Goal: Task Accomplishment & Management: Use online tool/utility

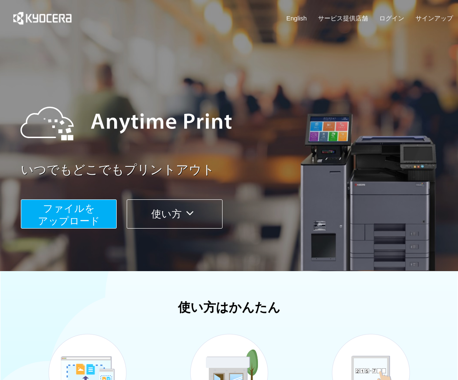
click at [50, 216] on span "ファイルを ​​アップロード" at bounding box center [69, 215] width 62 height 24
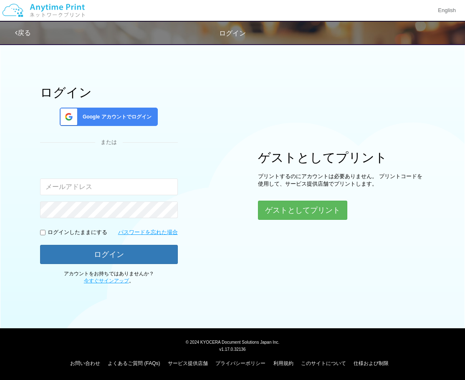
click at [89, 185] on input "email" at bounding box center [109, 187] width 138 height 17
type input "[EMAIL_ADDRESS][DOMAIN_NAME]"
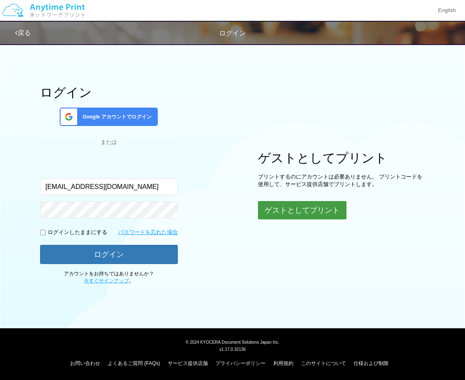
click at [317, 213] on button "ゲストとしてプリント" at bounding box center [302, 210] width 88 height 18
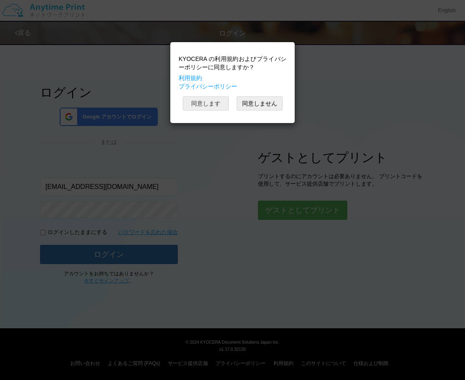
click at [211, 101] on button "同意します" at bounding box center [206, 103] width 46 height 14
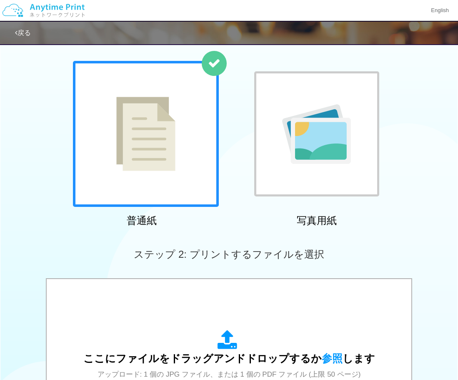
click at [141, 153] on img at bounding box center [145, 134] width 59 height 74
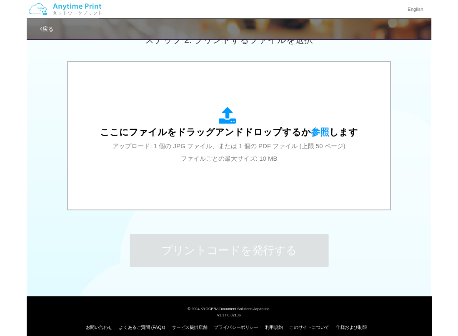
scroll to position [248, 0]
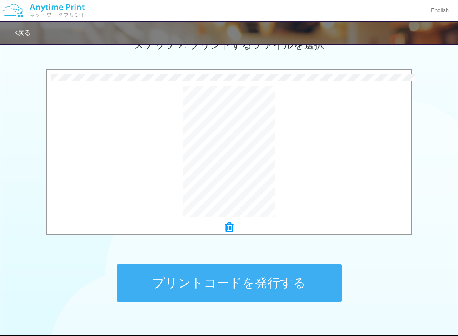
click at [249, 288] on button "プリントコードを発行する" at bounding box center [229, 283] width 225 height 38
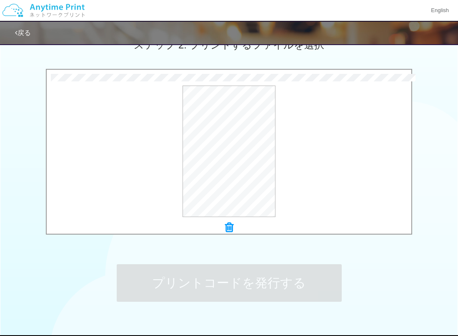
scroll to position [0, 0]
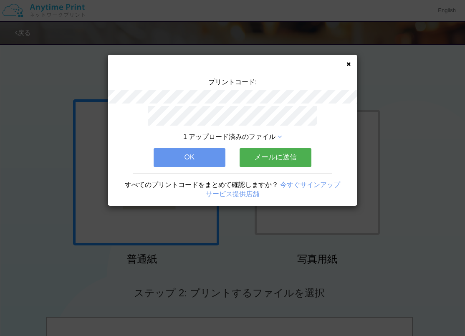
click at [268, 152] on button "メールに送信" at bounding box center [275, 157] width 72 height 18
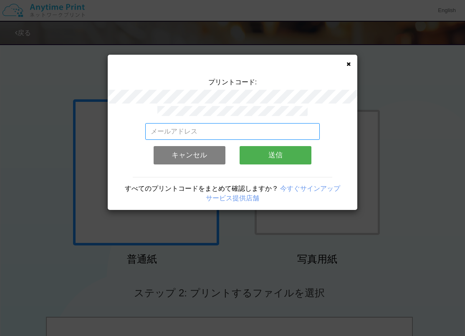
click at [228, 123] on input "email" at bounding box center [232, 131] width 175 height 17
type input "[EMAIL_ADDRESS][DOMAIN_NAME]"
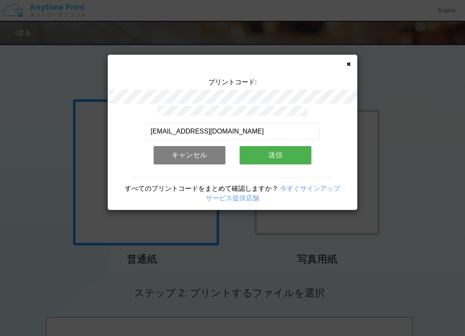
click at [261, 151] on button "送信" at bounding box center [275, 155] width 72 height 18
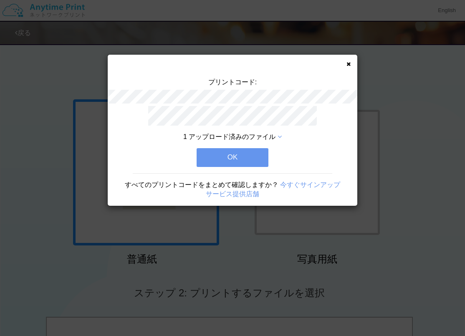
click at [250, 155] on button "OK" at bounding box center [232, 157] width 72 height 18
